Goal: Task Accomplishment & Management: Manage account settings

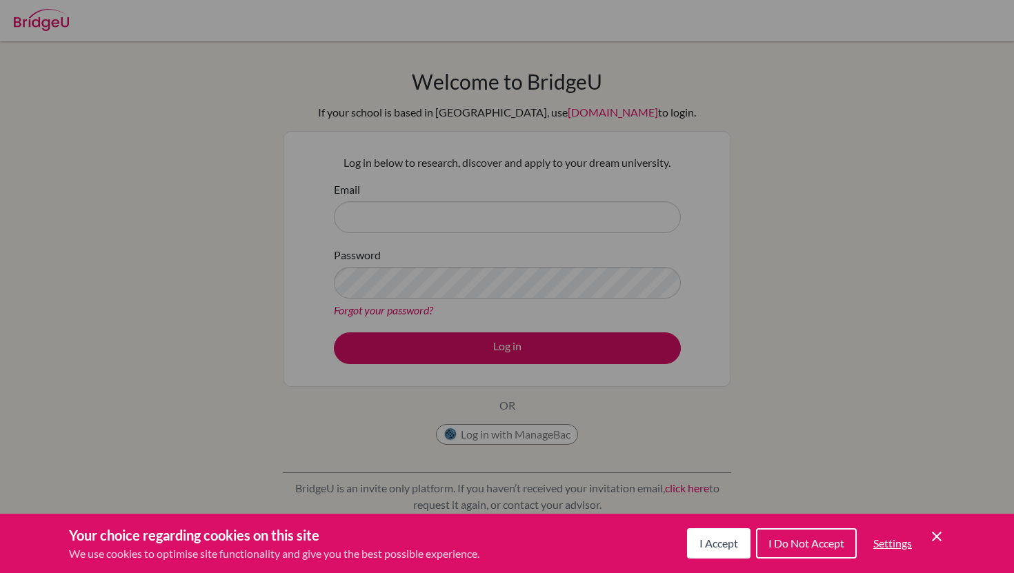
click at [407, 277] on div "Cookie Preferences" at bounding box center [507, 286] width 1014 height 573
click at [725, 552] on button "I Accept" at bounding box center [718, 544] width 63 height 30
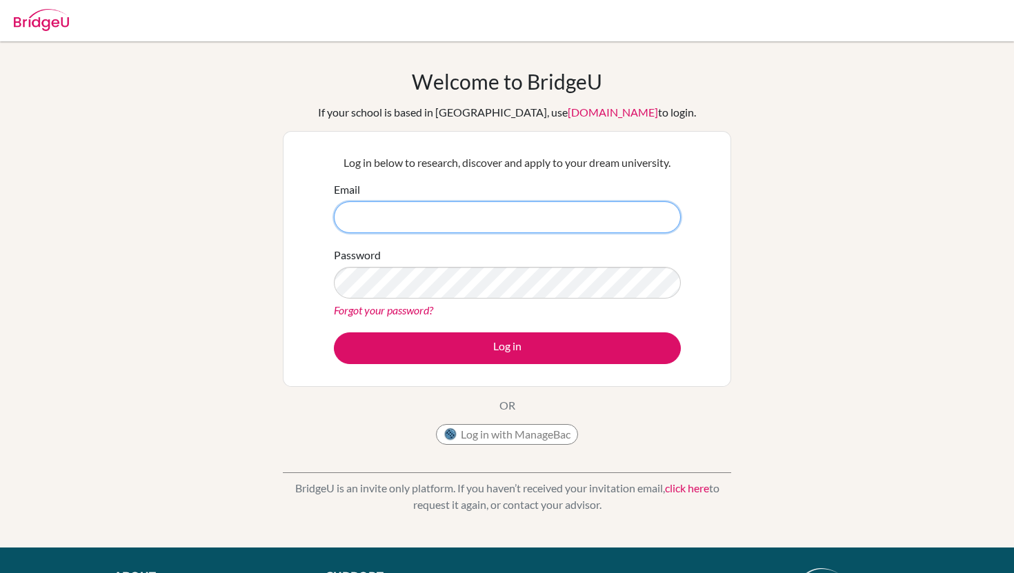
click at [543, 214] on input "Email" at bounding box center [507, 217] width 347 height 32
paste input "[PERSON_NAME][EMAIL_ADDRESS][DOMAIN_NAME]"
type input "[PERSON_NAME][EMAIL_ADDRESS][DOMAIN_NAME]"
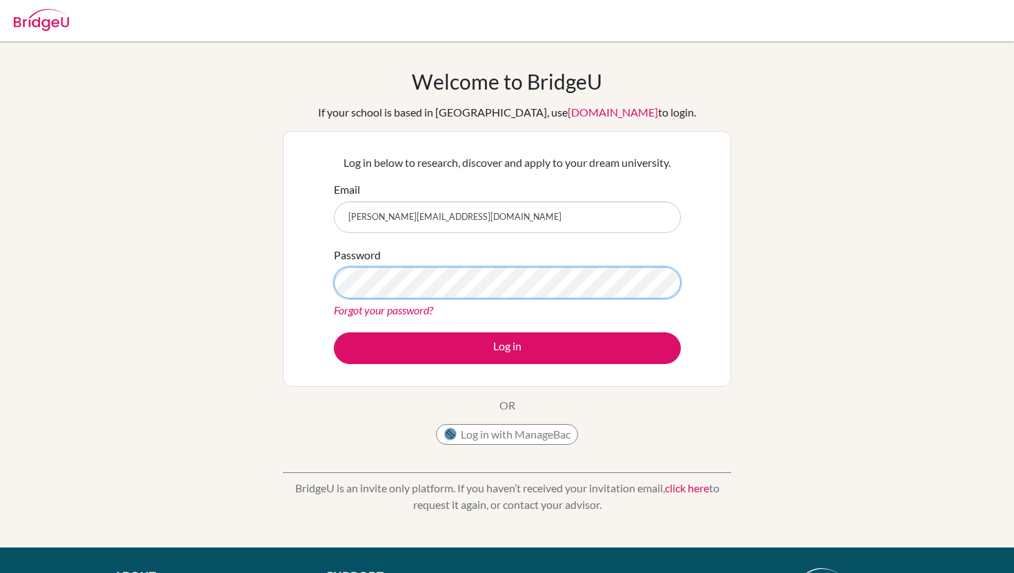
click at [334, 333] on button "Log in" at bounding box center [507, 349] width 347 height 32
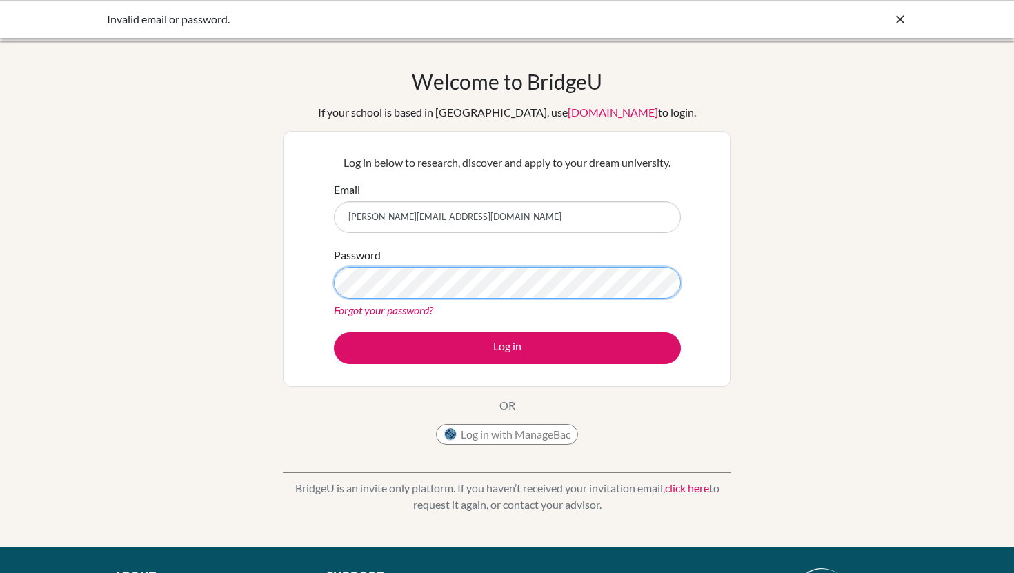
click at [334, 333] on button "Log in" at bounding box center [507, 349] width 347 height 32
